Goal: Task Accomplishment & Management: Check status

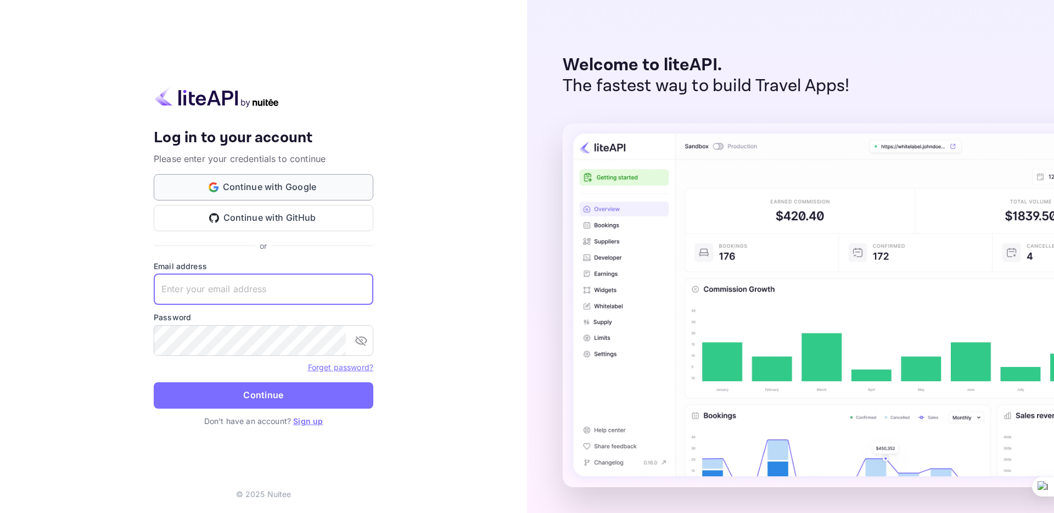
click at [293, 187] on button "Continue with Google" at bounding box center [264, 187] width 220 height 26
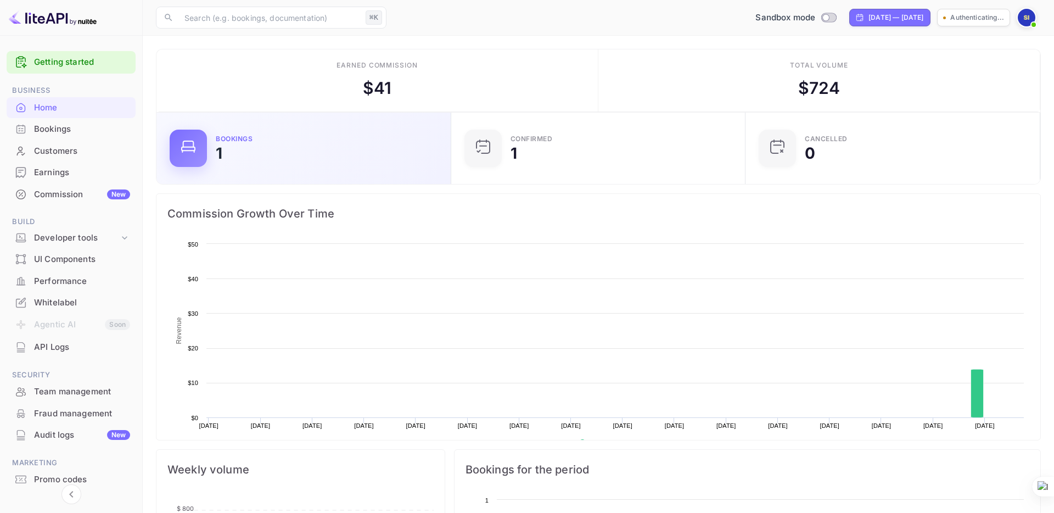
scroll to position [178, 288]
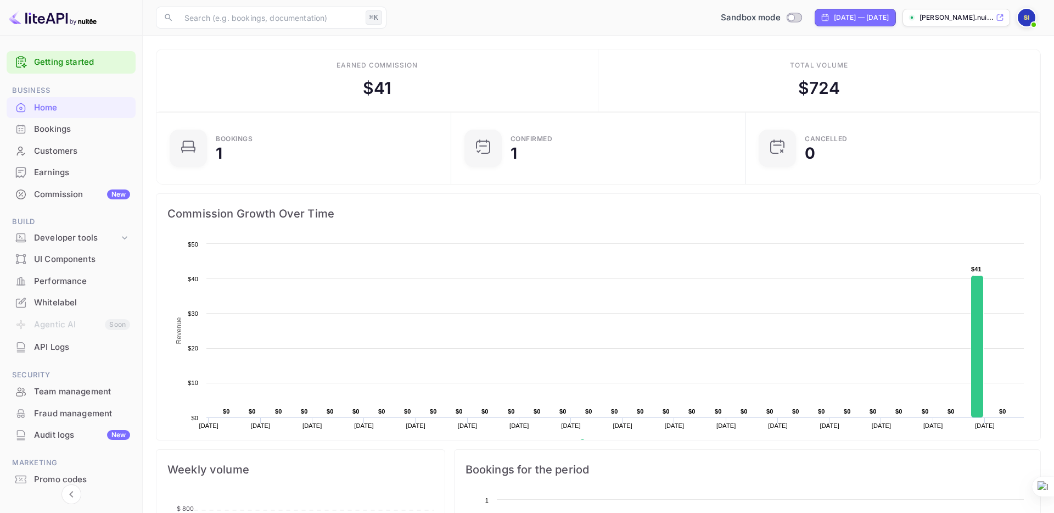
click at [60, 129] on div "Bookings" at bounding box center [82, 129] width 96 height 13
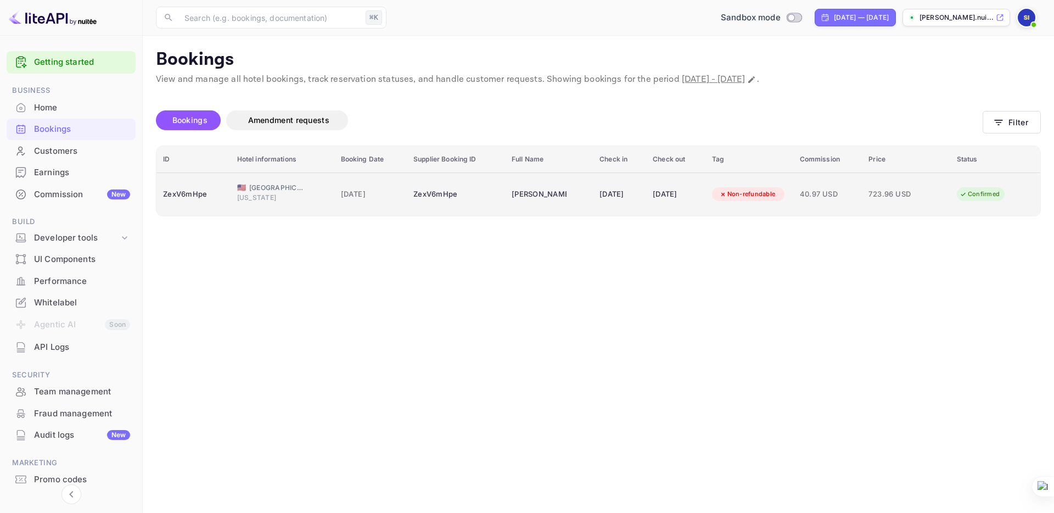
click at [284, 192] on span "[GEOGRAPHIC_DATA]" at bounding box center [276, 188] width 55 height 10
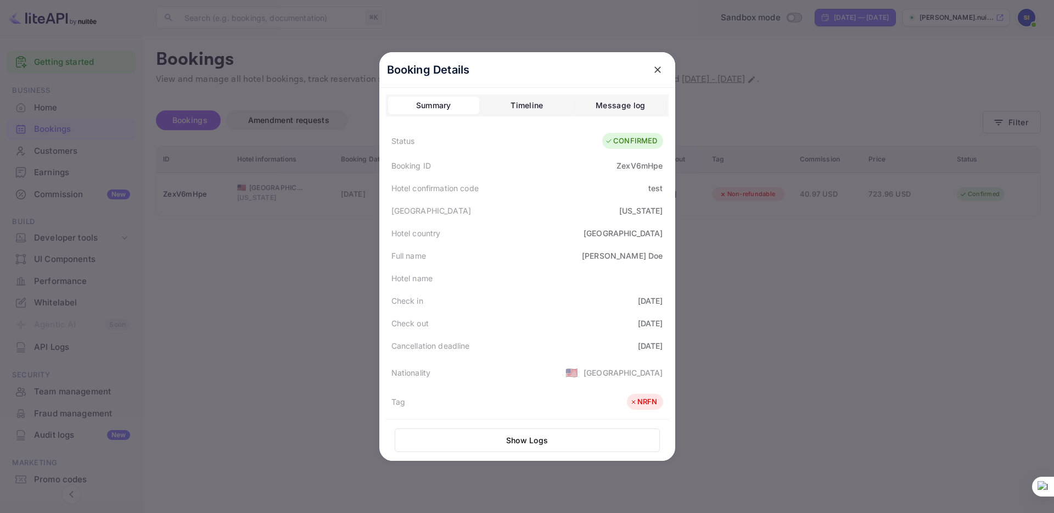
click at [623, 107] on div "Message log" at bounding box center [620, 105] width 49 height 13
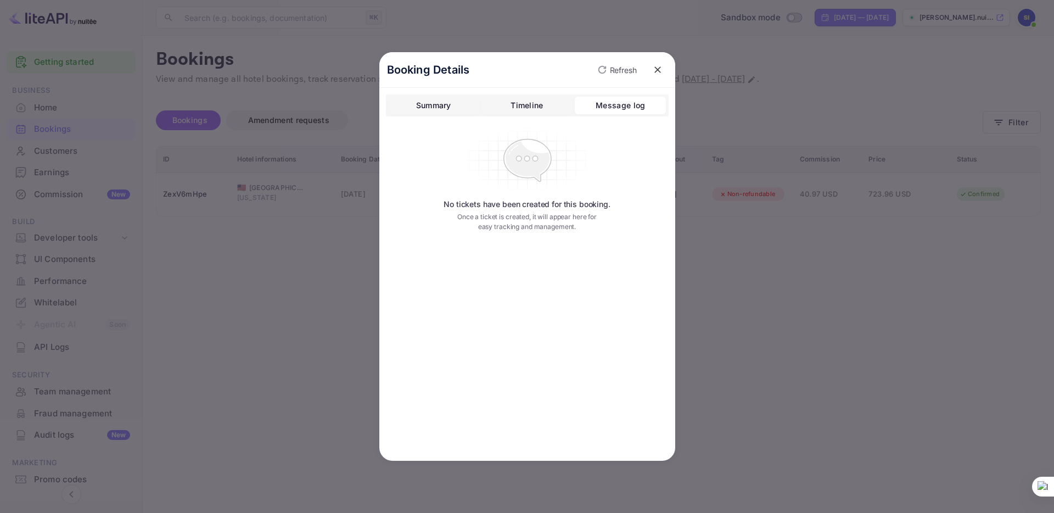
click at [536, 106] on div "Timeline" at bounding box center [527, 105] width 32 height 13
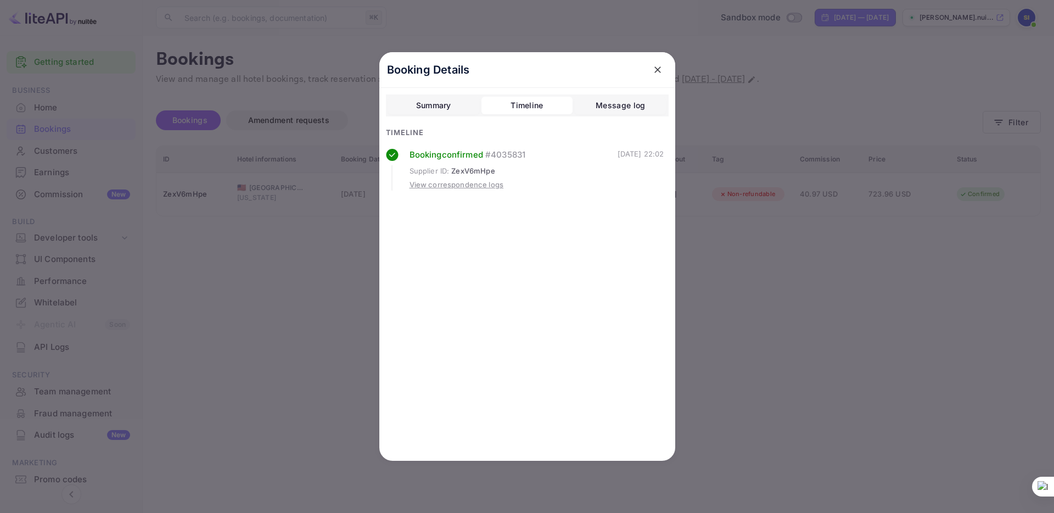
click at [659, 71] on icon "close" at bounding box center [657, 69] width 11 height 11
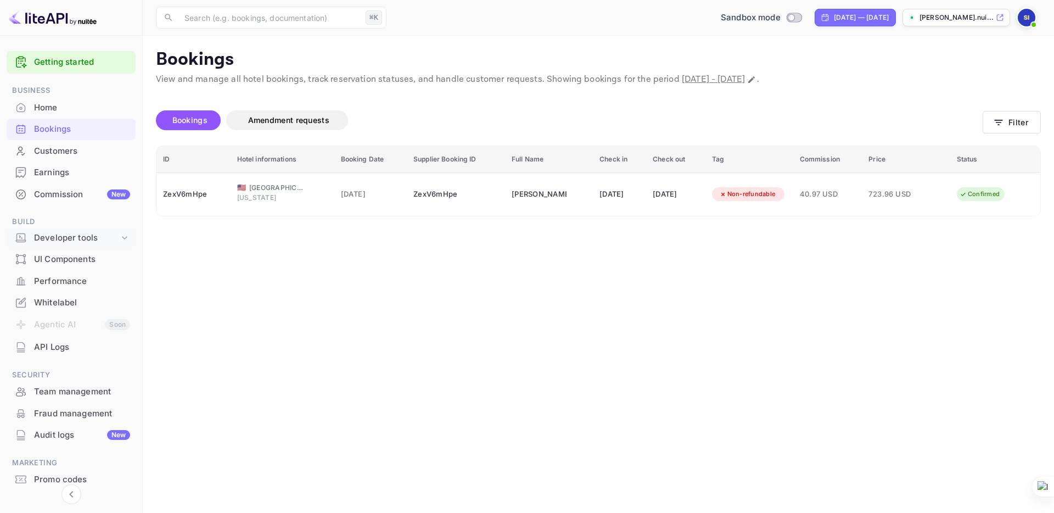
click at [63, 236] on div "Developer tools" at bounding box center [76, 238] width 85 height 13
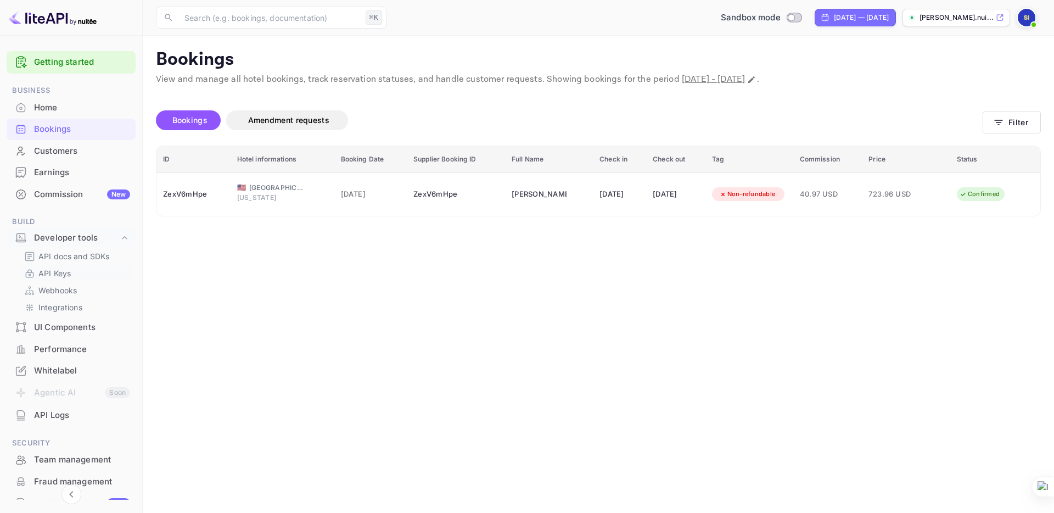
click at [67, 272] on p "API Keys" at bounding box center [54, 273] width 32 height 12
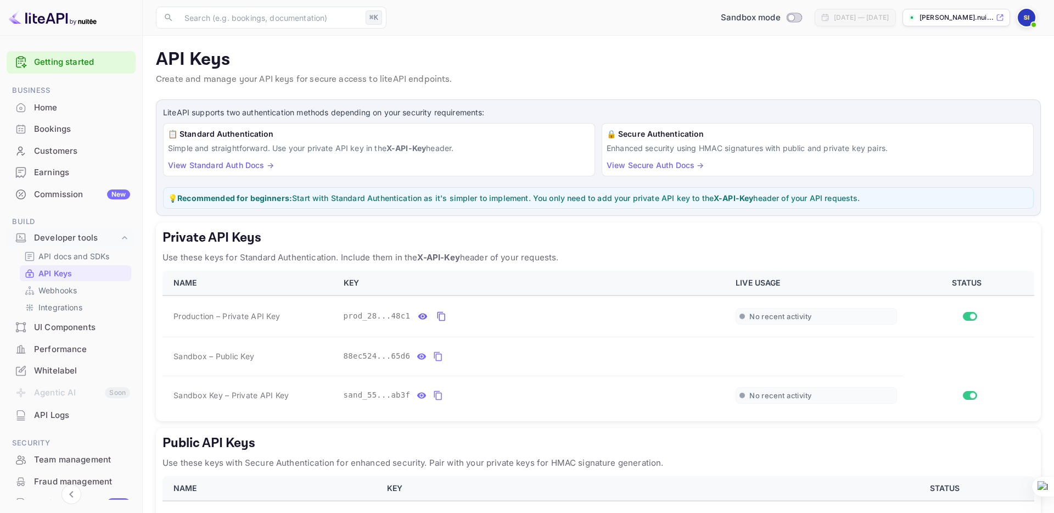
click at [234, 167] on link "View Standard Auth Docs →" at bounding box center [221, 164] width 106 height 9
click at [48, 129] on div "Bookings" at bounding box center [82, 129] width 96 height 13
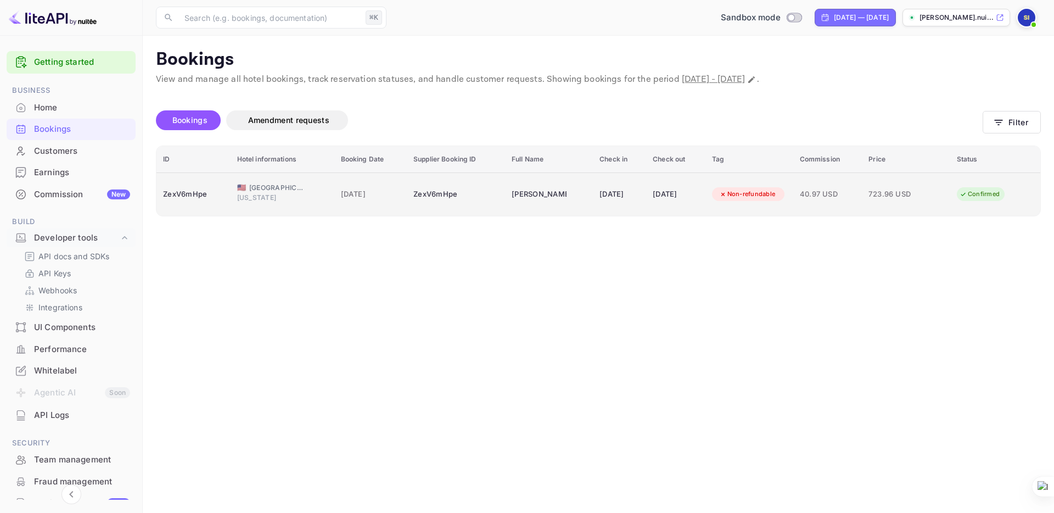
click at [744, 196] on div "Non-refundable" at bounding box center [747, 194] width 71 height 14
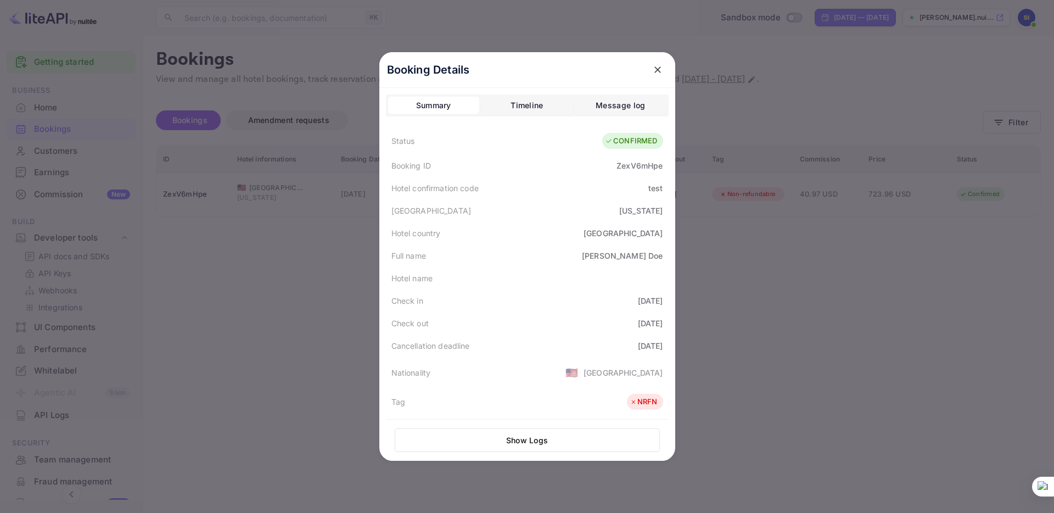
click at [541, 102] on div "Timeline" at bounding box center [527, 105] width 32 height 13
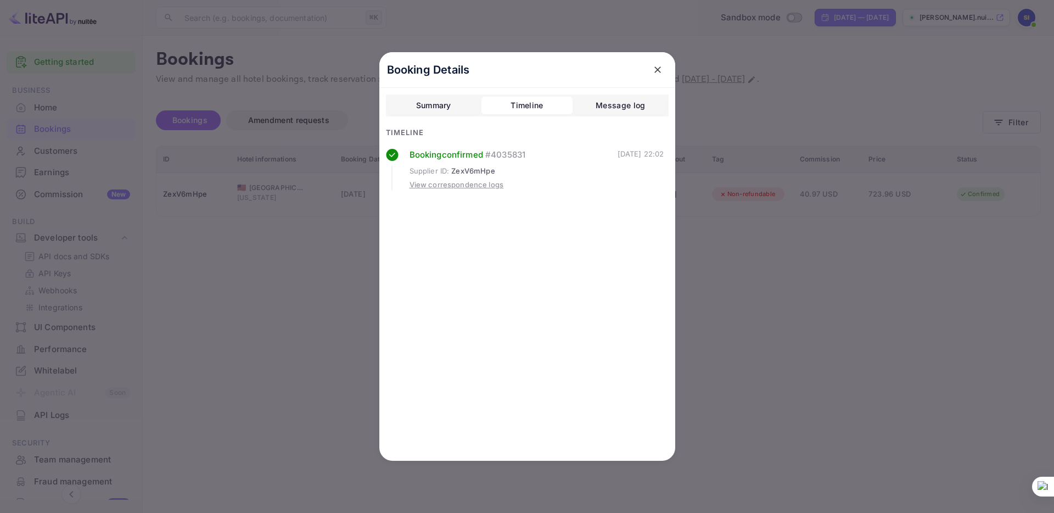
click at [641, 102] on div "Message log" at bounding box center [620, 105] width 49 height 13
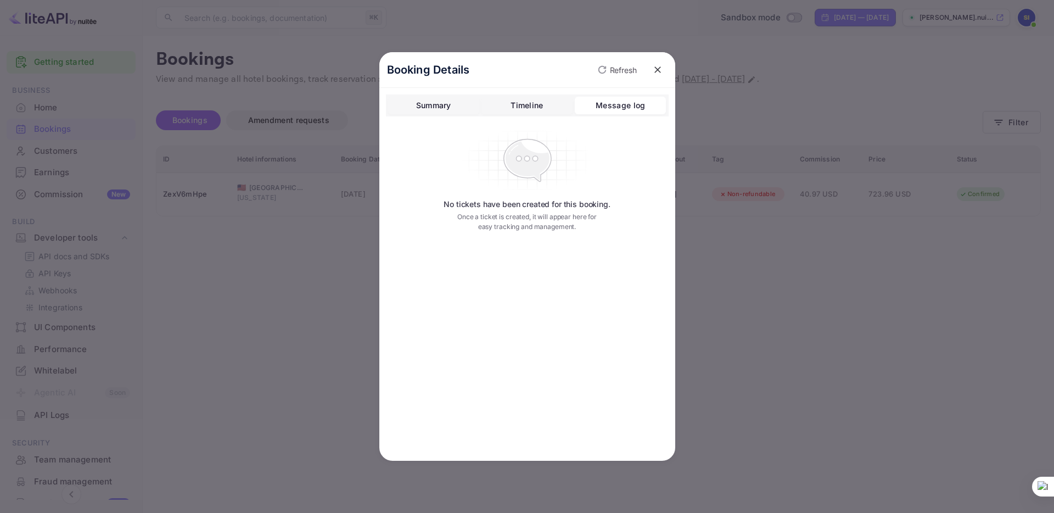
click at [523, 107] on div "Timeline" at bounding box center [527, 105] width 32 height 13
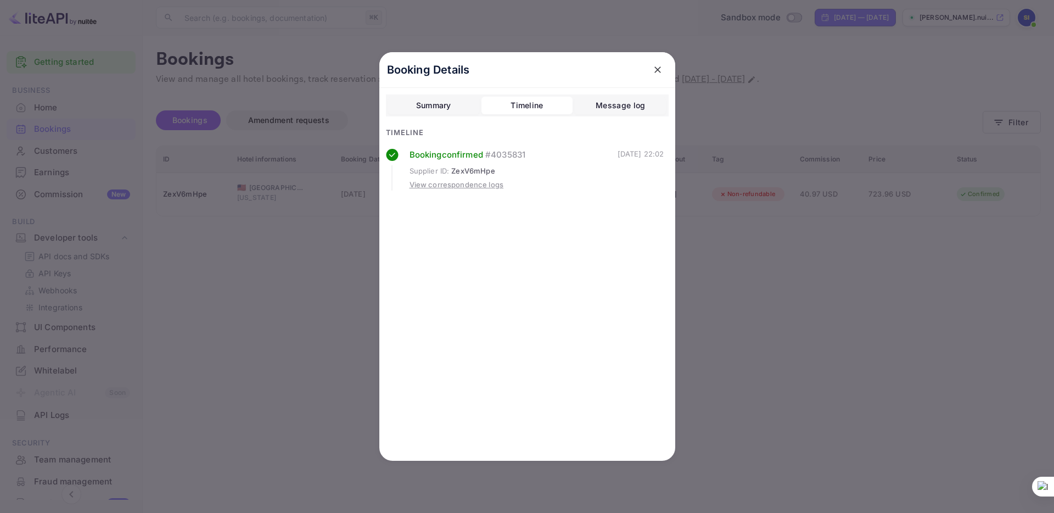
click at [658, 72] on icon "close" at bounding box center [657, 69] width 11 height 11
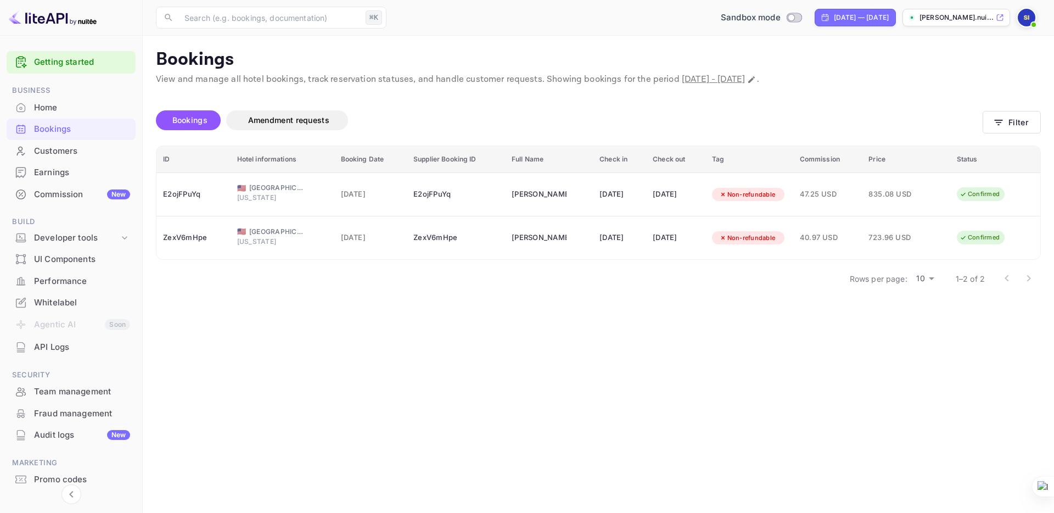
click at [379, 320] on main "Bookings View and manage all hotel bookings, track reservation statuses, and ha…" at bounding box center [598, 274] width 911 height 477
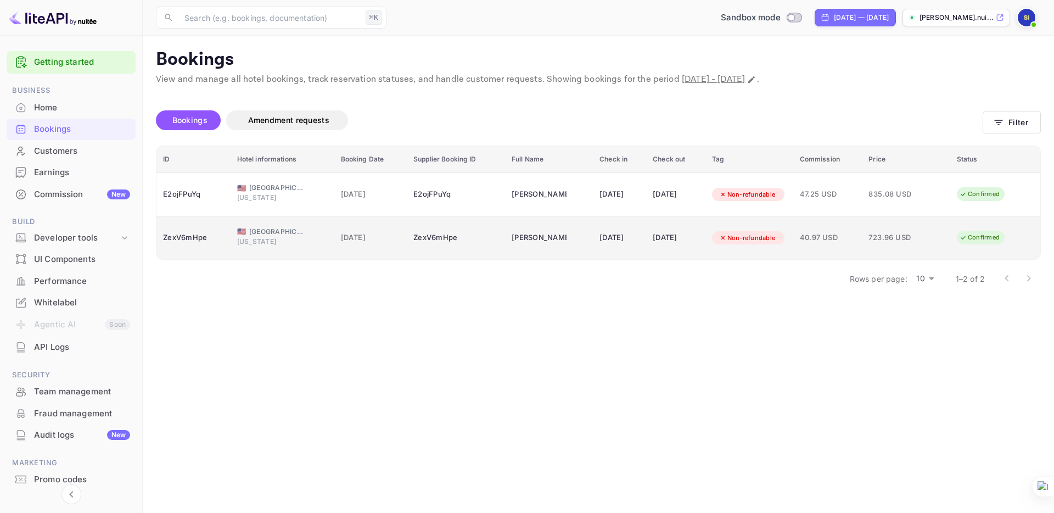
click at [299, 229] on span "[GEOGRAPHIC_DATA]" at bounding box center [276, 232] width 55 height 10
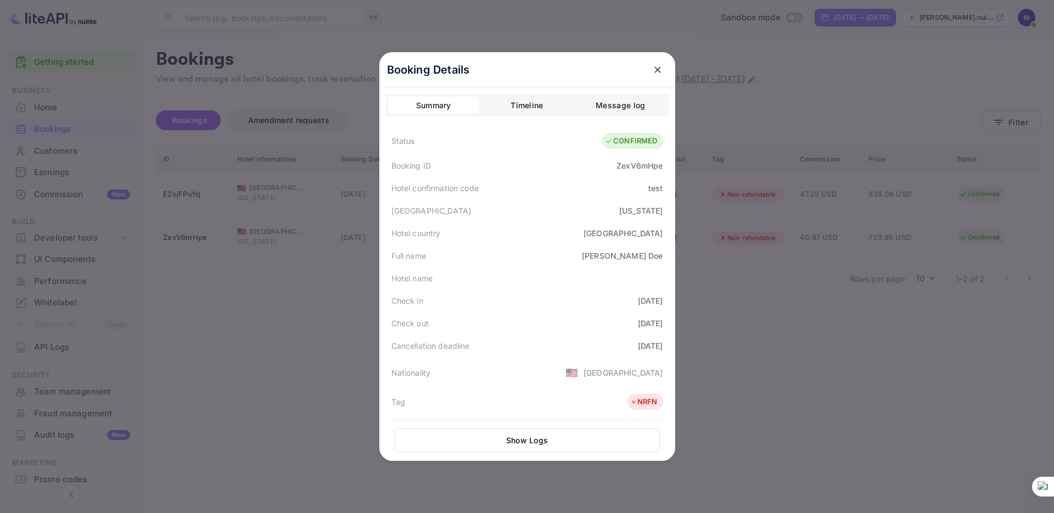
click at [525, 103] on div "Timeline" at bounding box center [527, 105] width 32 height 13
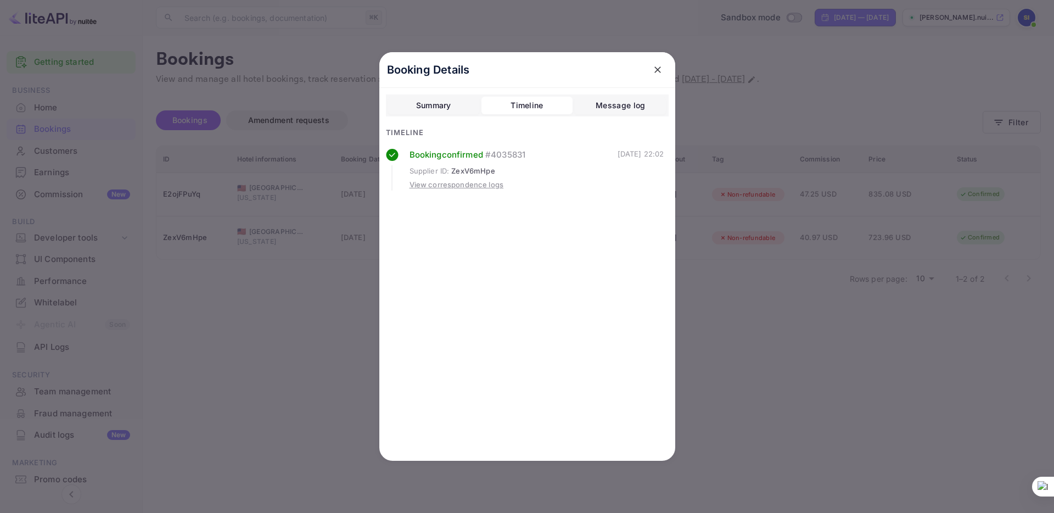
click at [492, 172] on span "ZexV6mHpe" at bounding box center [472, 171] width 43 height 11
click at [550, 163] on div "Booking confirmed # 4035831 Supplier ID : ZexV6mHpe View correspondence logs" at bounding box center [514, 170] width 208 height 42
click at [626, 103] on div "Message log" at bounding box center [620, 105] width 49 height 13
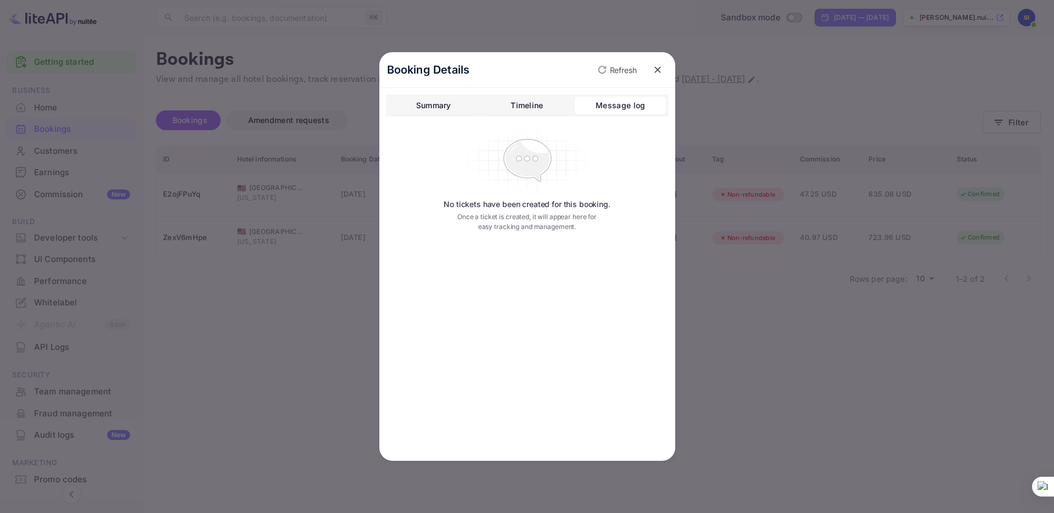
click at [535, 106] on div "Timeline" at bounding box center [527, 105] width 32 height 13
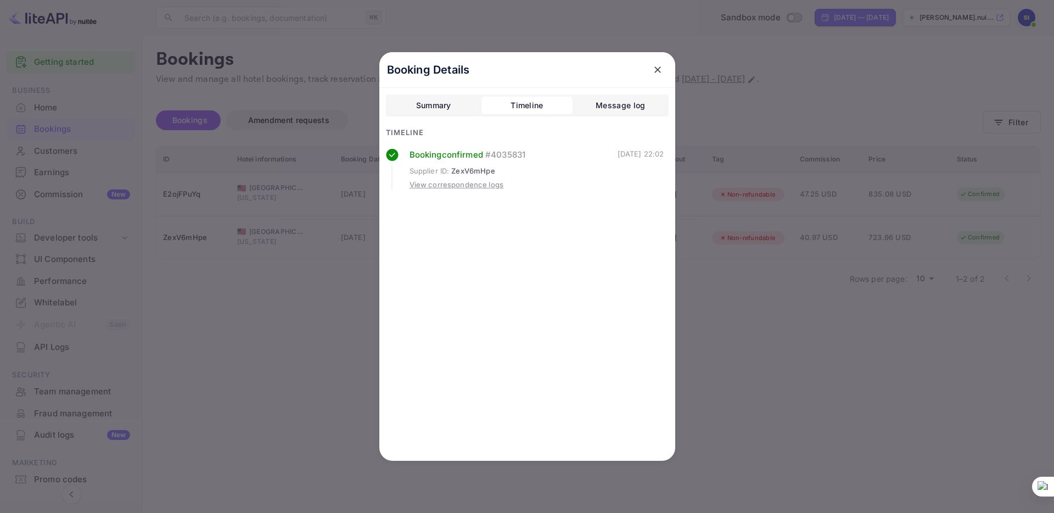
click at [604, 102] on div "Message log" at bounding box center [620, 105] width 49 height 13
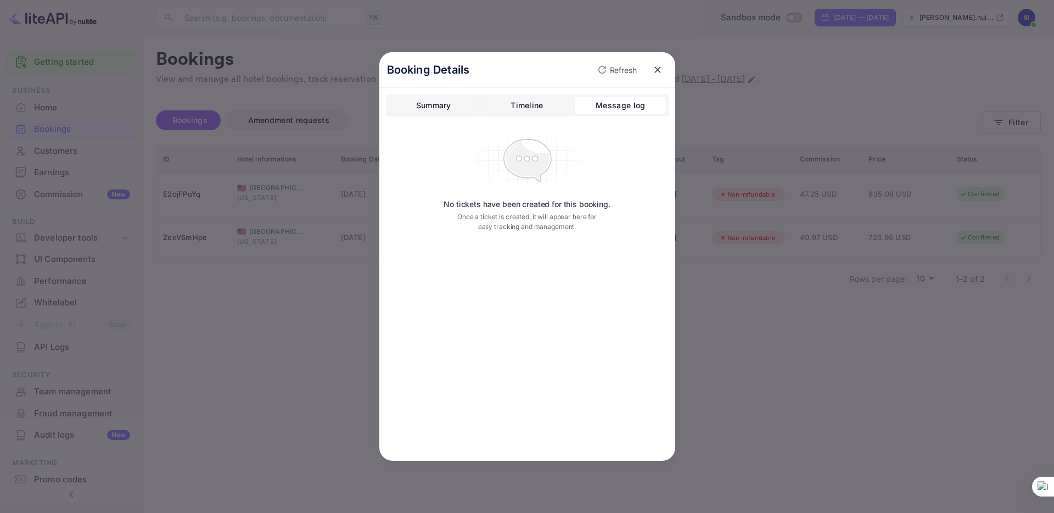
click at [559, 106] on button "Timeline" at bounding box center [527, 106] width 91 height 18
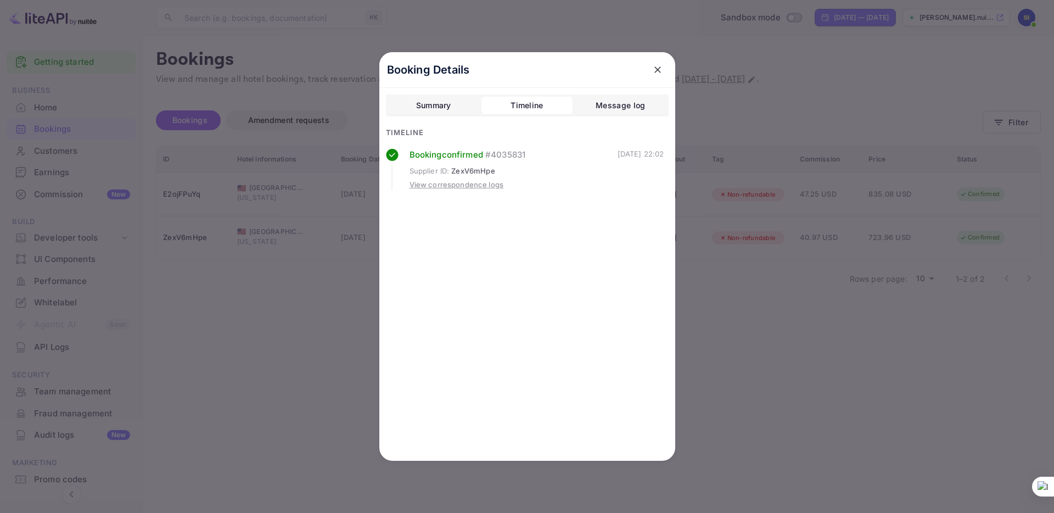
click at [455, 108] on button "Summary" at bounding box center [433, 106] width 91 height 18
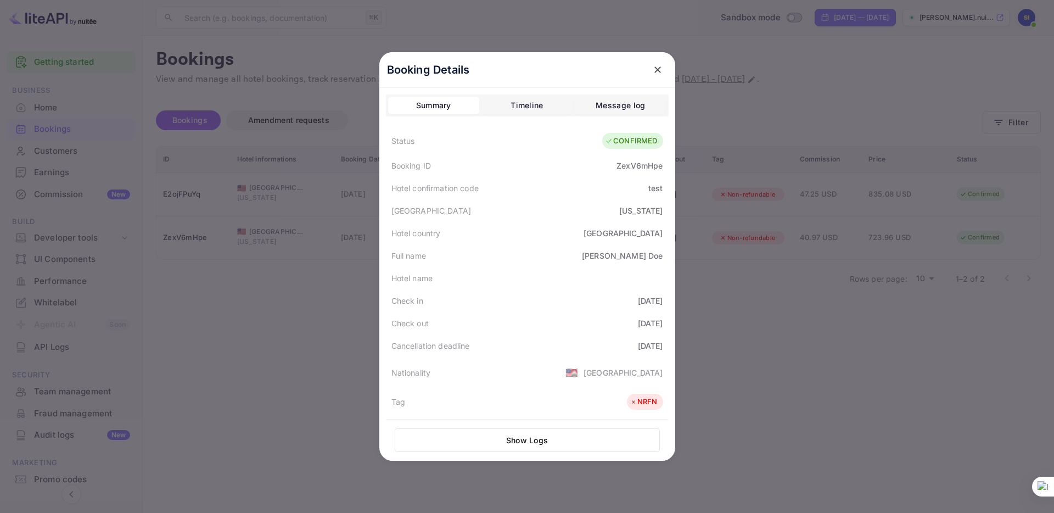
click at [395, 108] on button "Summary" at bounding box center [433, 106] width 91 height 18
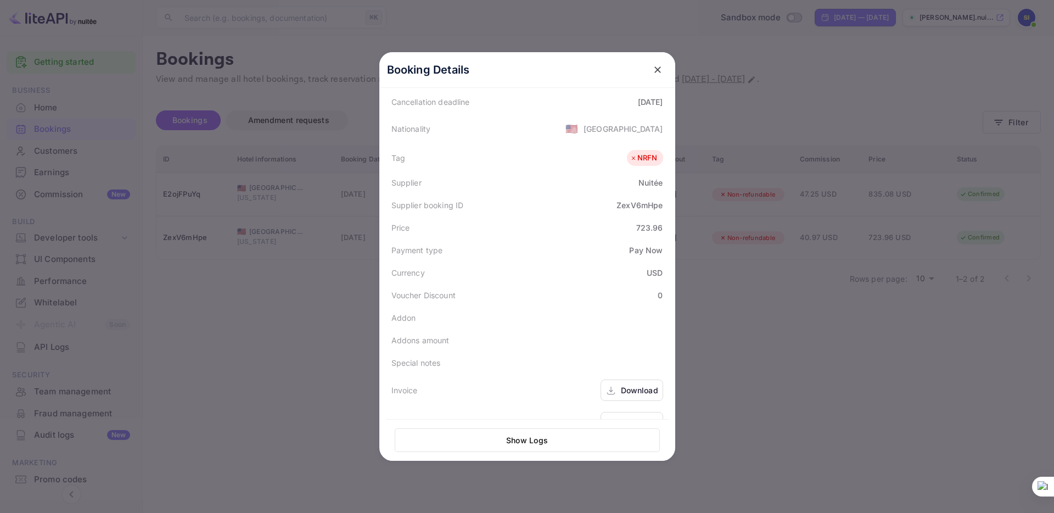
scroll to position [268, 0]
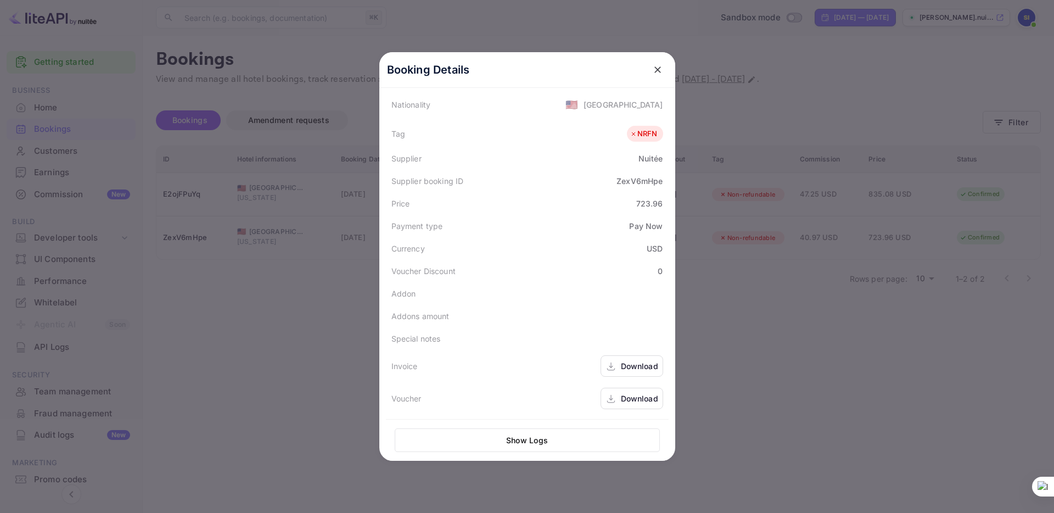
click at [544, 443] on button "Show Logs" at bounding box center [527, 440] width 265 height 24
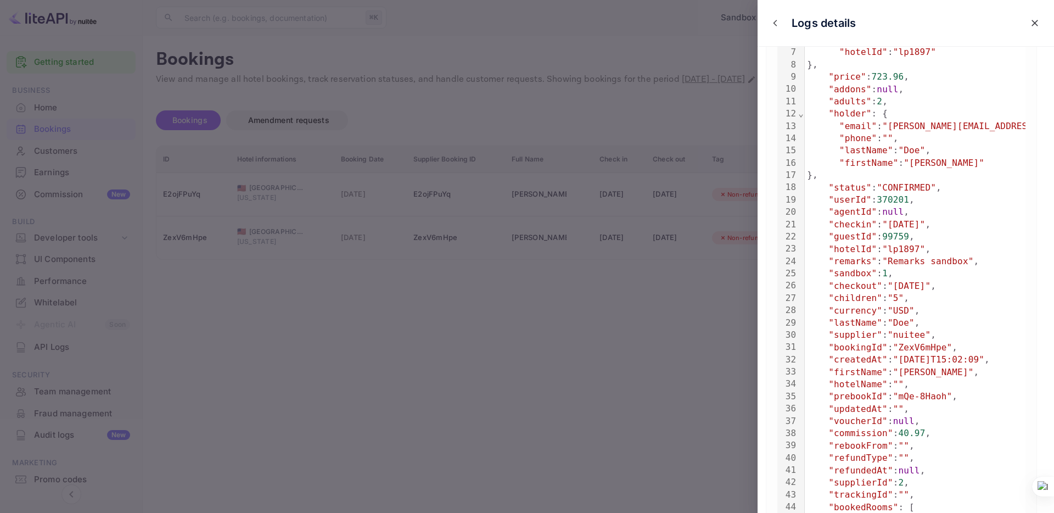
scroll to position [0, 0]
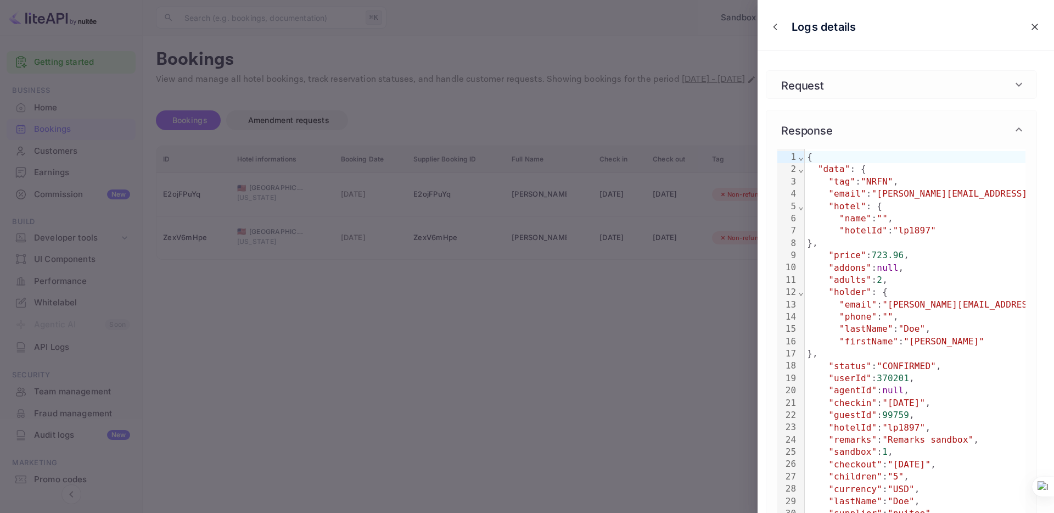
click at [911, 89] on div "Request" at bounding box center [894, 84] width 235 height 16
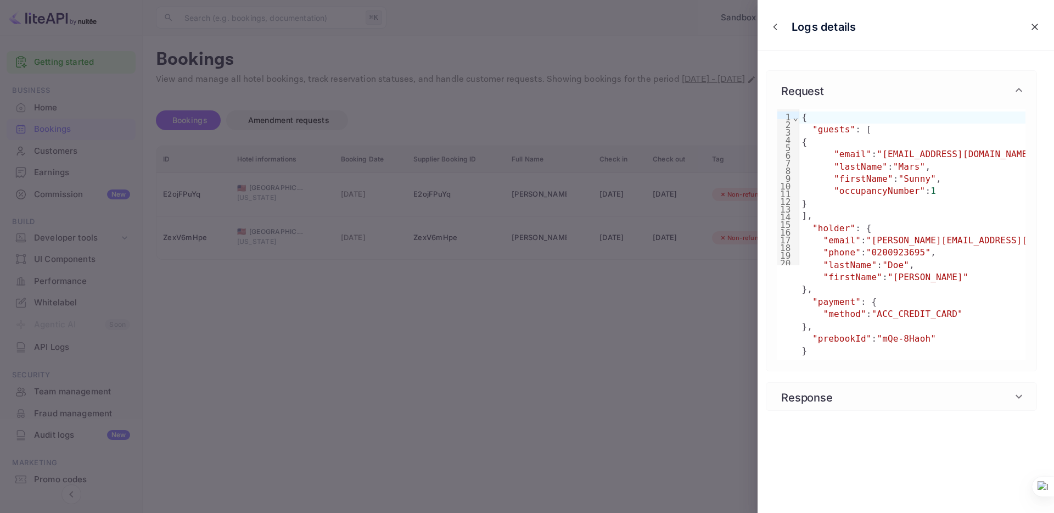
click at [922, 92] on div "Request" at bounding box center [894, 90] width 235 height 16
